Goal: Task Accomplishment & Management: Manage account settings

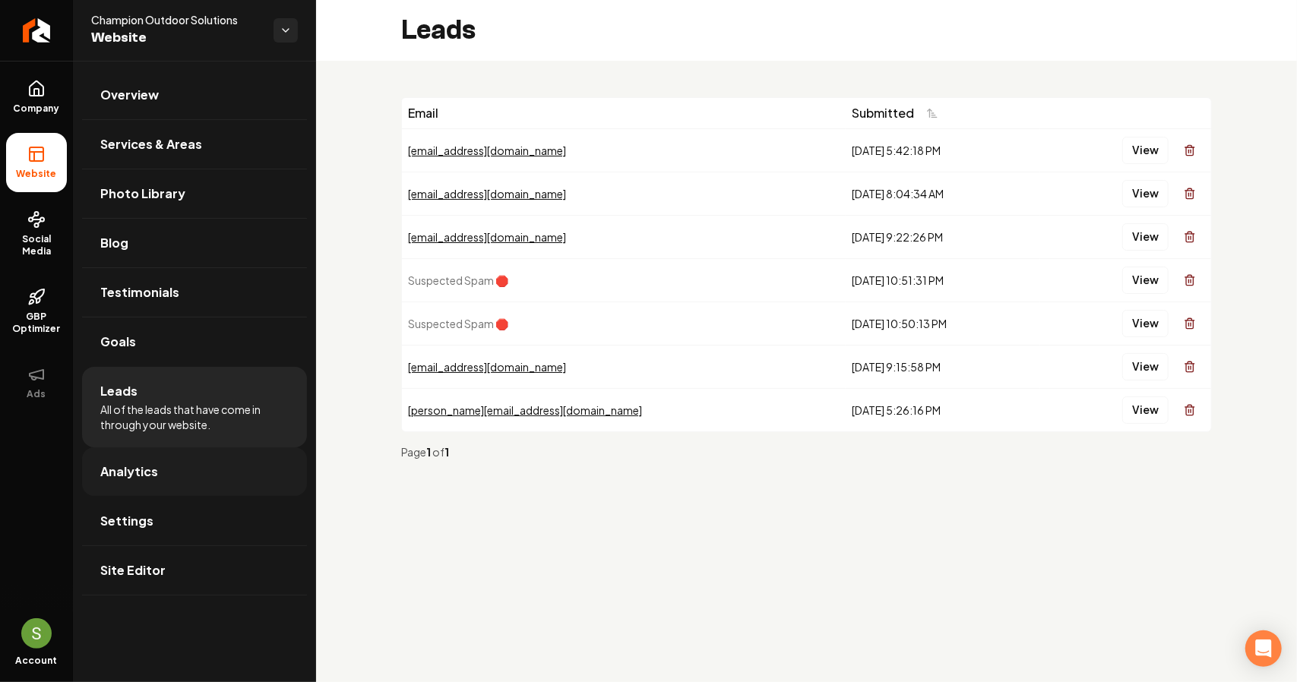
click at [150, 480] on link "Analytics" at bounding box center [194, 472] width 225 height 49
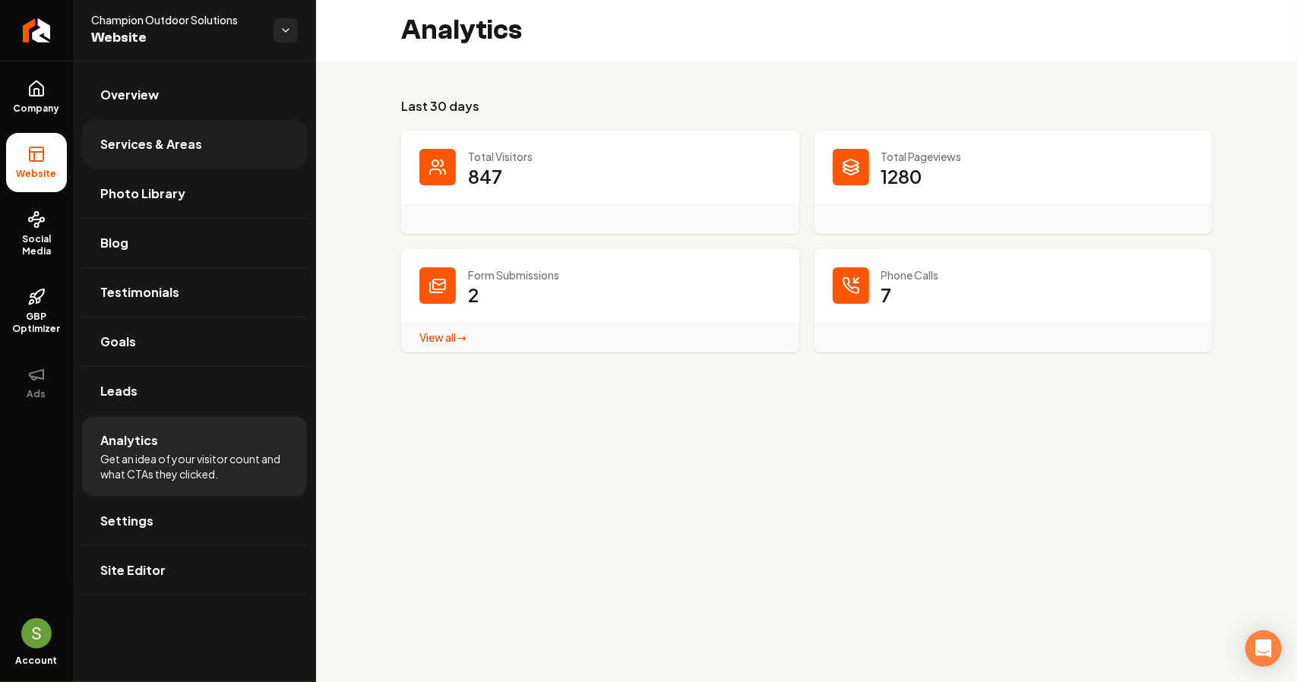
click at [142, 152] on span "Services & Areas" at bounding box center [151, 144] width 102 height 18
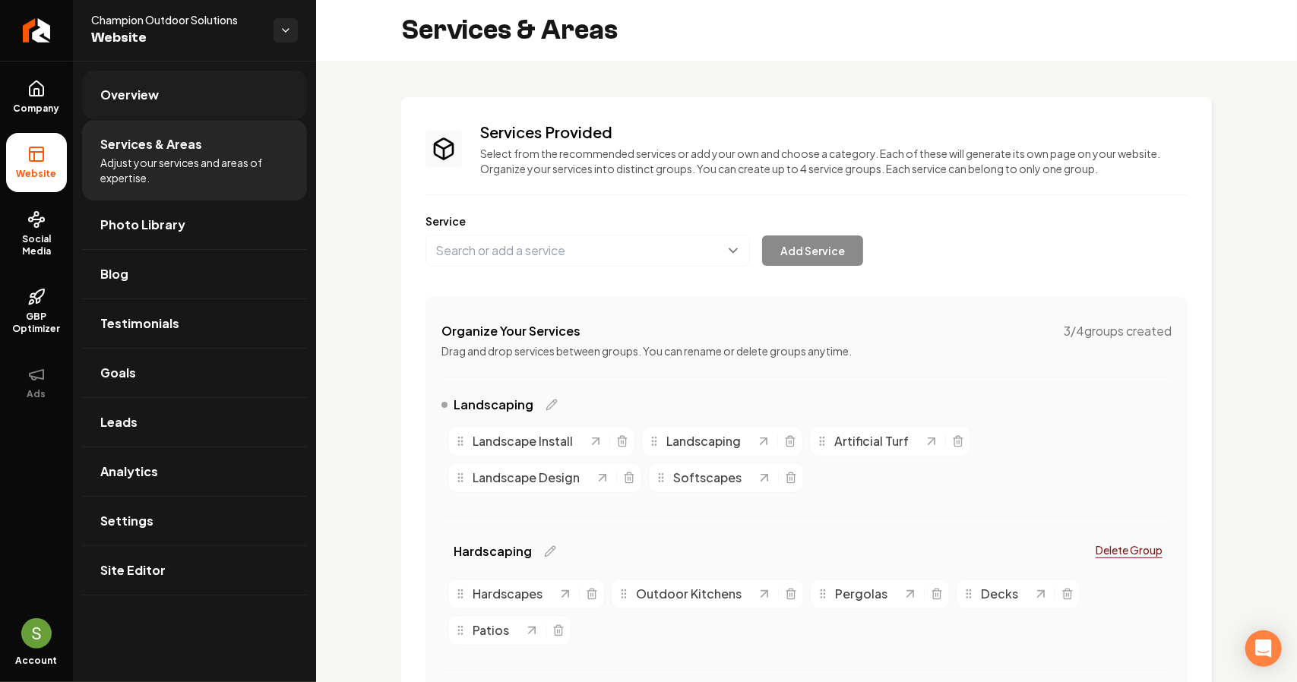
click at [104, 98] on span "Overview" at bounding box center [129, 95] width 59 height 18
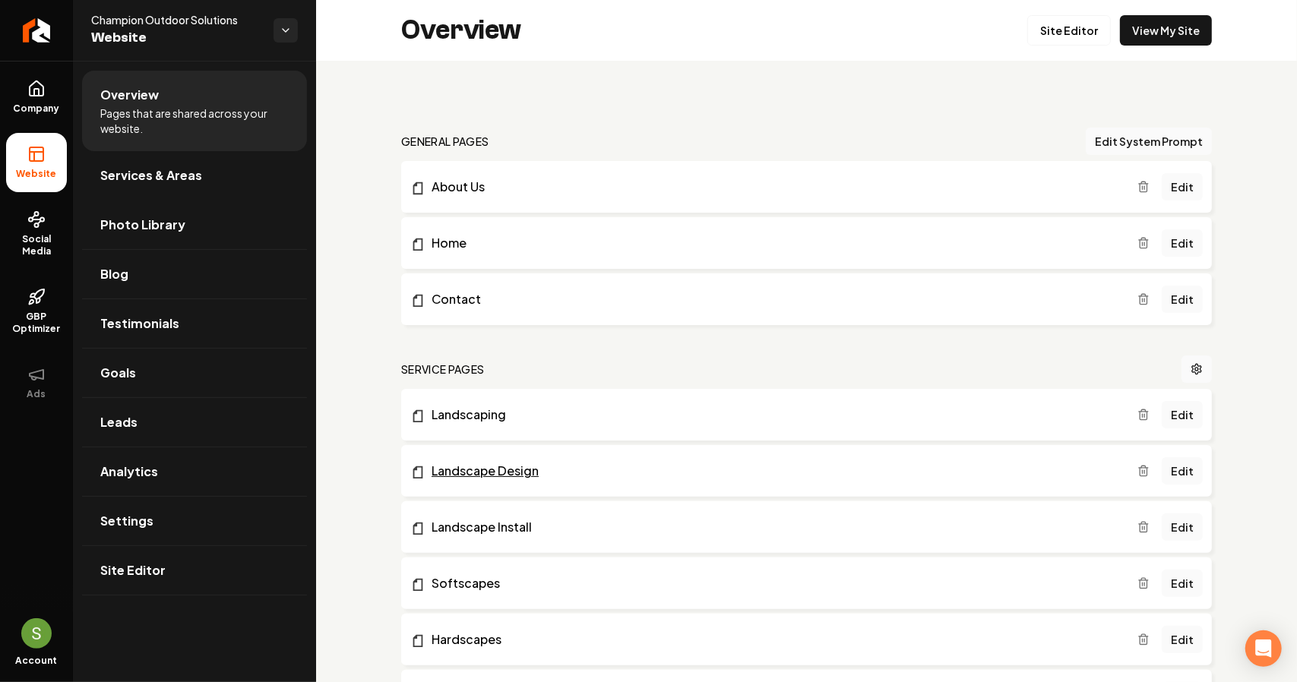
click at [627, 467] on link "Landscape Design" at bounding box center [773, 471] width 727 height 18
click at [1131, 146] on button "Edit System Prompt" at bounding box center [1149, 141] width 126 height 27
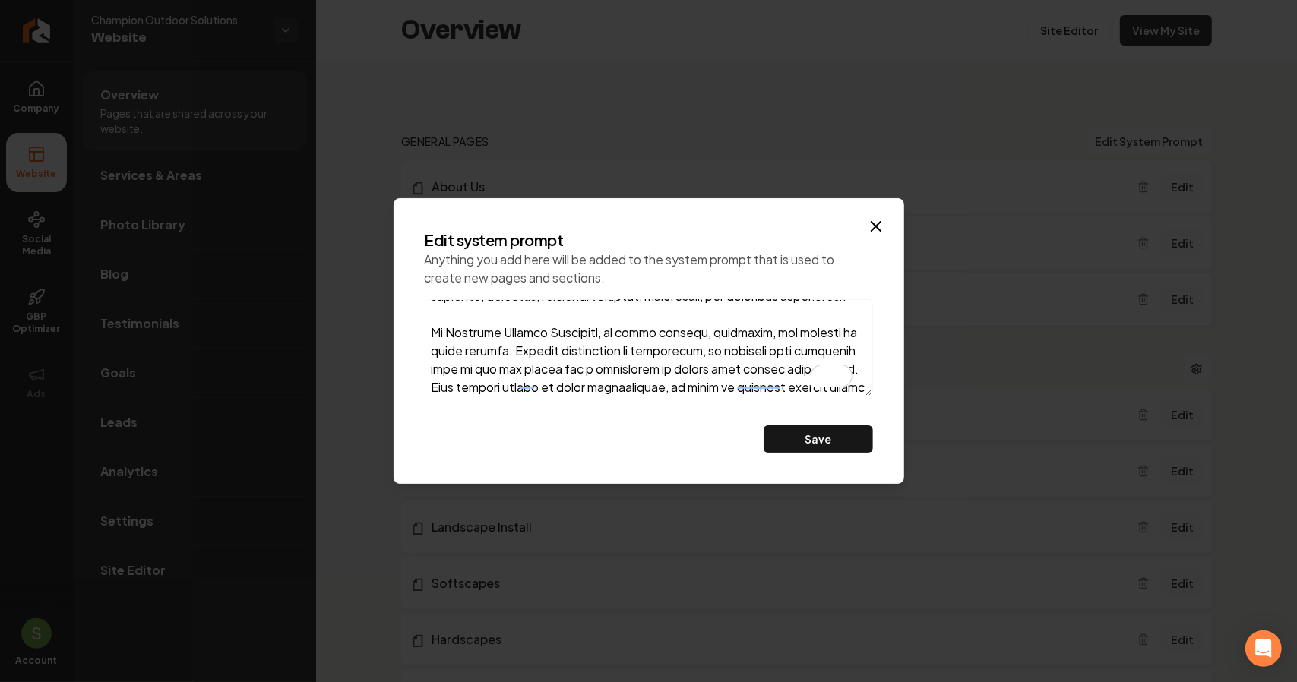
scroll to position [201, 0]
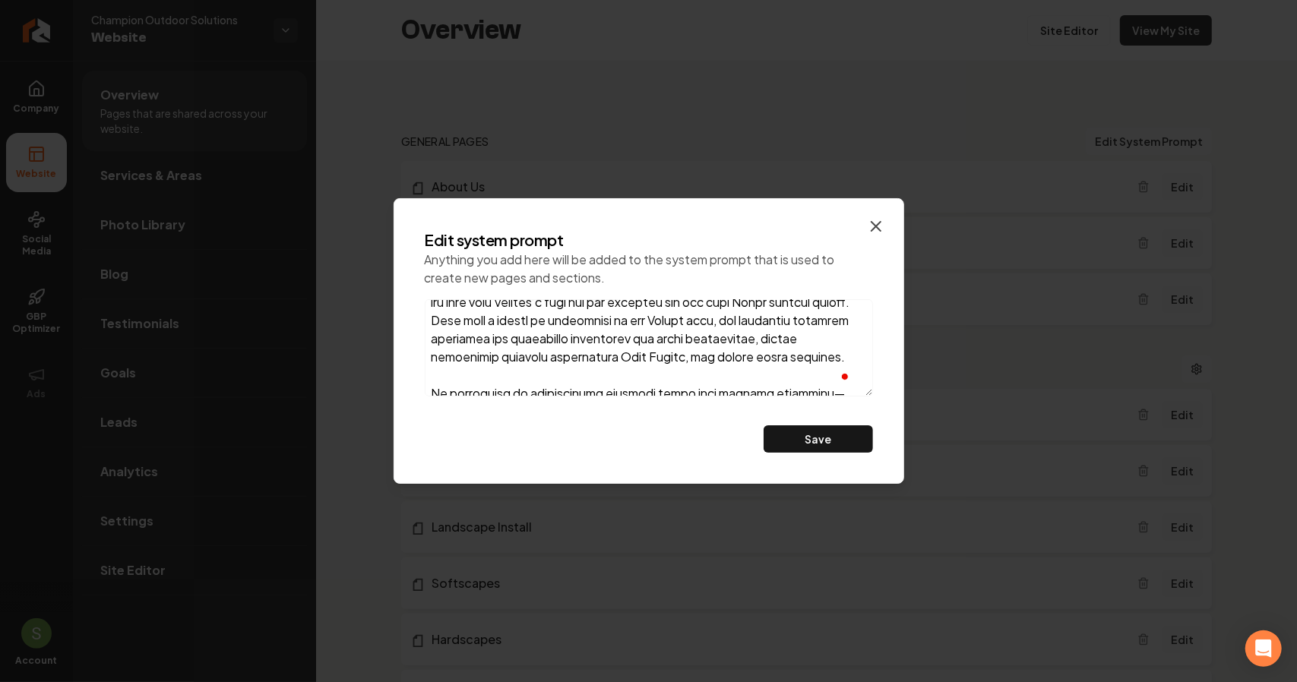
click at [881, 226] on icon "button" at bounding box center [876, 226] width 18 height 18
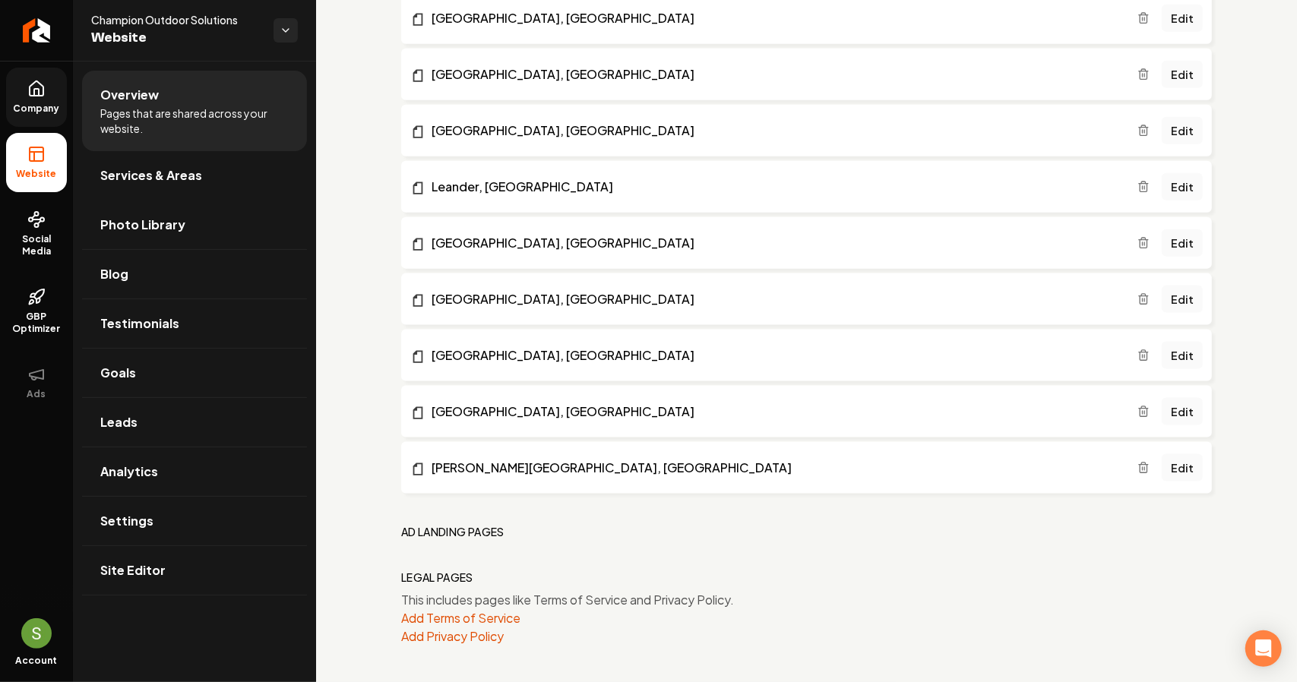
click at [61, 100] on link "Company" at bounding box center [36, 97] width 61 height 59
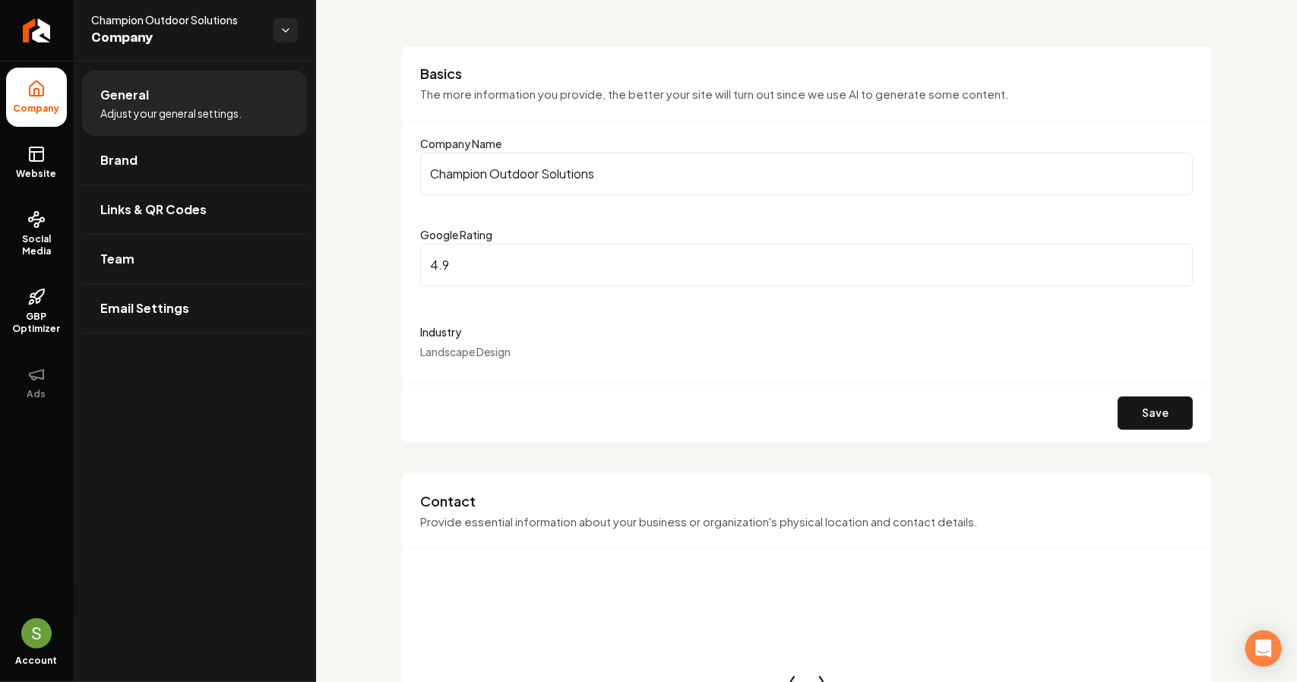
type input "4.9"
click at [1163, 258] on input "4.9" at bounding box center [806, 265] width 773 height 43
click at [1176, 403] on button "Save" at bounding box center [1155, 413] width 75 height 33
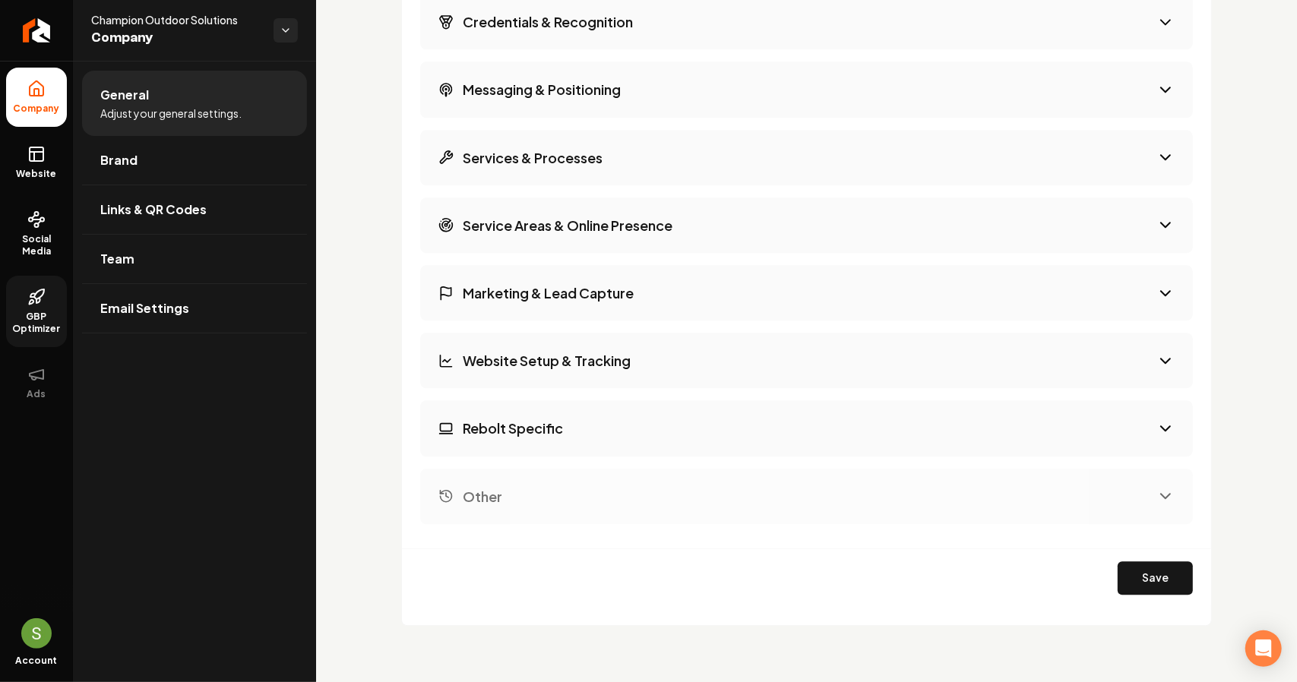
click at [41, 317] on span "GBP Optimizer" at bounding box center [36, 323] width 61 height 24
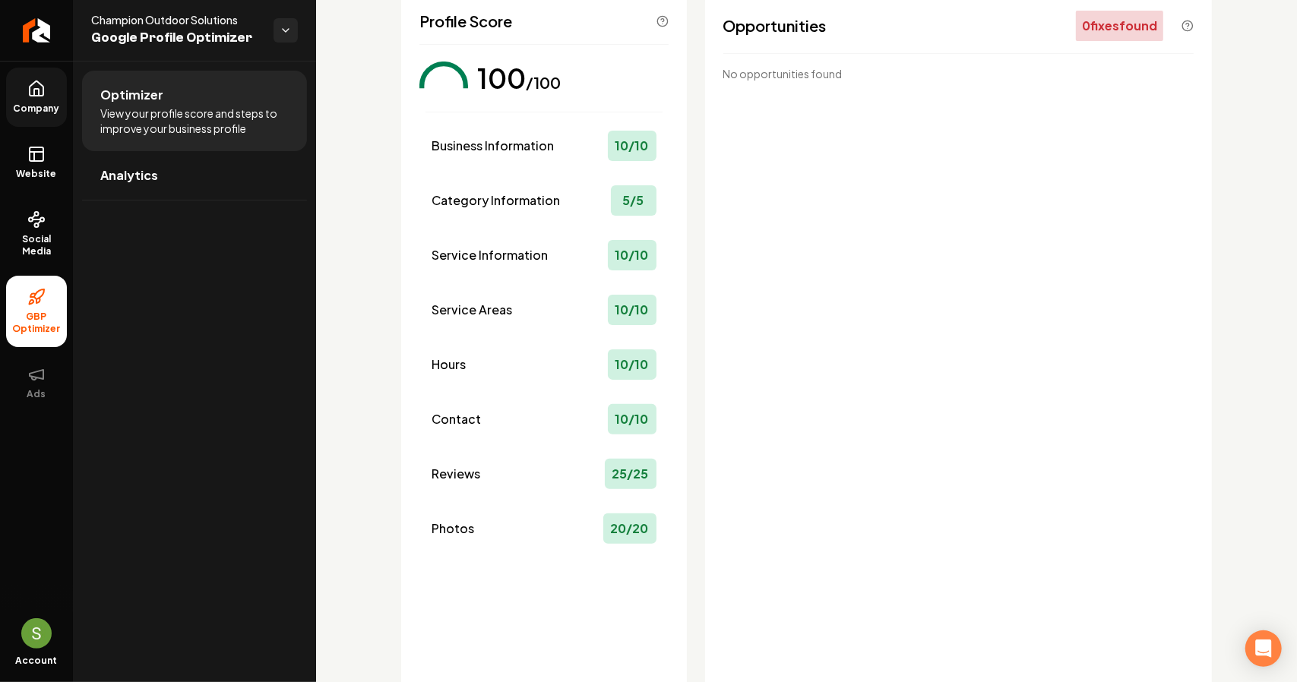
scroll to position [151, 0]
